Goal: Transaction & Acquisition: Purchase product/service

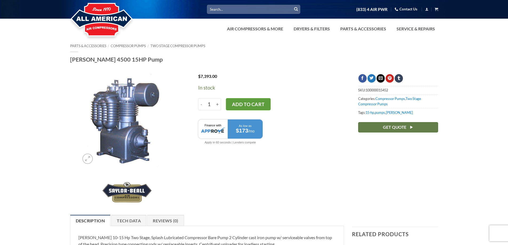
click at [248, 103] on button "Add to cart" at bounding box center [248, 104] width 45 height 12
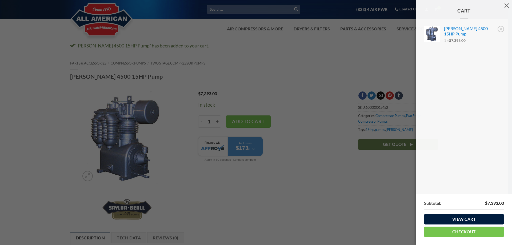
click at [473, 220] on link "View cart" at bounding box center [464, 219] width 80 height 10
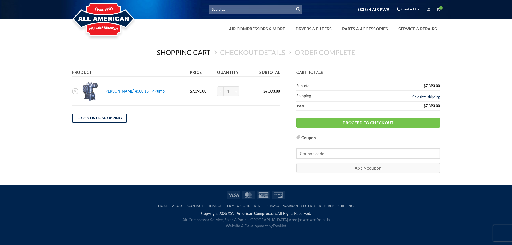
click at [433, 95] on link "Calculate shipping" at bounding box center [426, 97] width 28 height 4
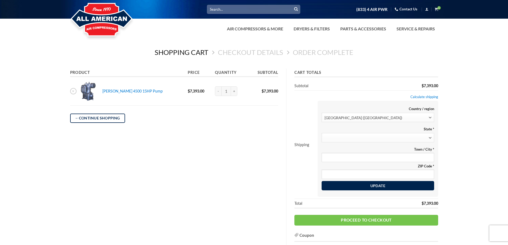
click at [370, 139] on span at bounding box center [377, 137] width 112 height 9
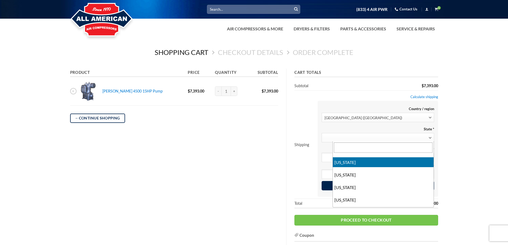
scroll to position [80, 0]
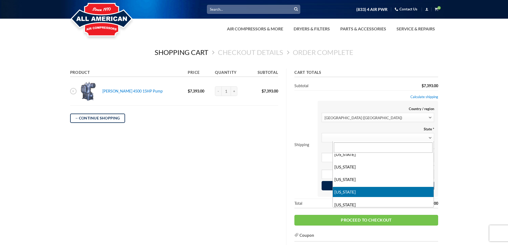
select select "FL"
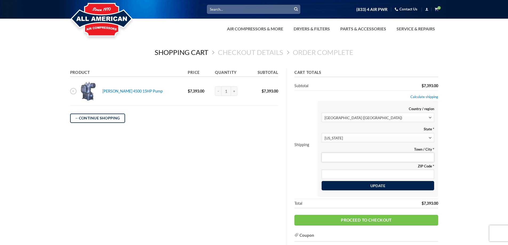
click at [352, 159] on input "Town / City *" at bounding box center [377, 157] width 112 height 9
type input "panama city"
type input "32404"
click at [371, 185] on button "Update" at bounding box center [377, 186] width 112 height 10
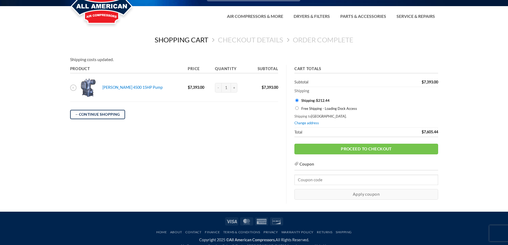
scroll to position [0, 0]
